Goal: Transaction & Acquisition: Purchase product/service

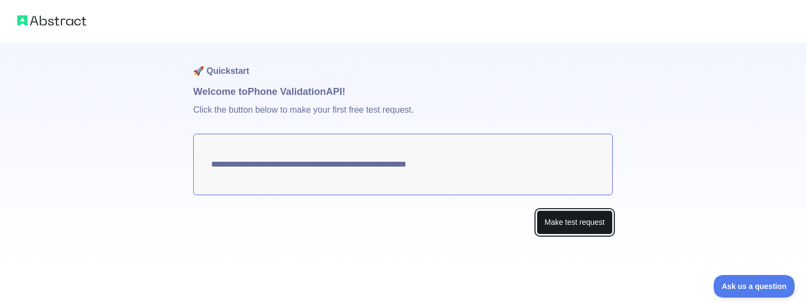
click at [592, 225] on button "Make test request" at bounding box center [575, 223] width 76 height 24
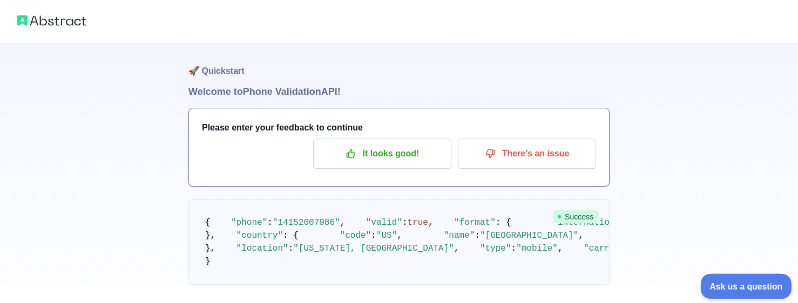
click at [737, 281] on span "Ask us a question" at bounding box center [740, 285] width 81 height 8
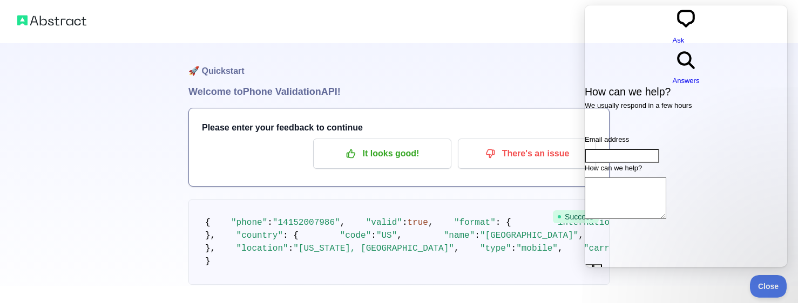
click at [357, 43] on div at bounding box center [399, 21] width 798 height 43
click at [29, 113] on div "🚀 Quickstart Welcome to Phone Validation API! Please enter your feedback to con…" at bounding box center [399, 164] width 798 height 328
click at [460, 58] on h1 "🚀 Quickstart" at bounding box center [398, 63] width 421 height 41
click at [775, 286] on span "Close" at bounding box center [765, 285] width 37 height 8
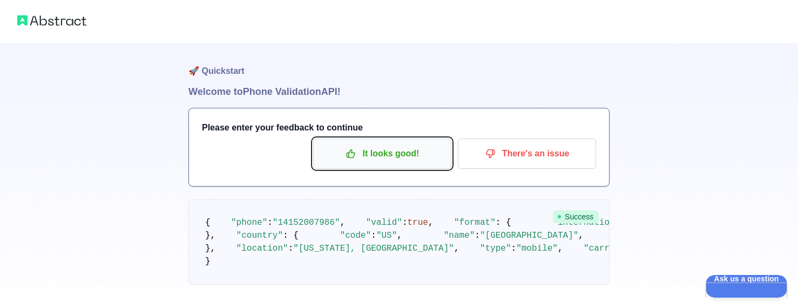
click at [369, 157] on p "It looks good!" at bounding box center [382, 154] width 122 height 18
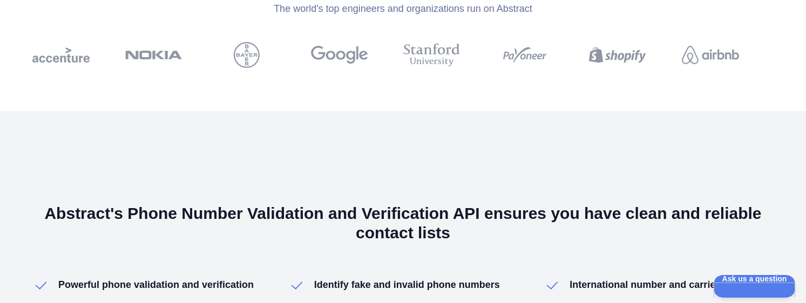
scroll to position [505, 0]
